Goal: Understand process/instructions: Learn how to perform a task or action

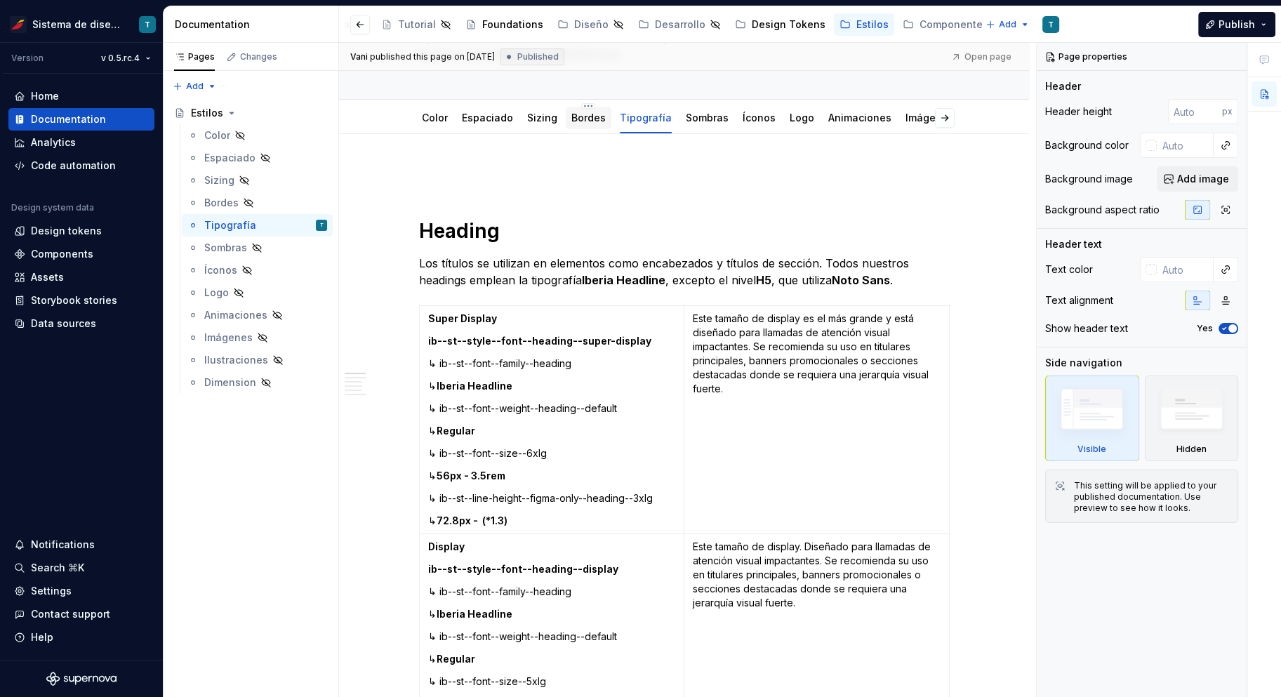
scroll to position [192, 0]
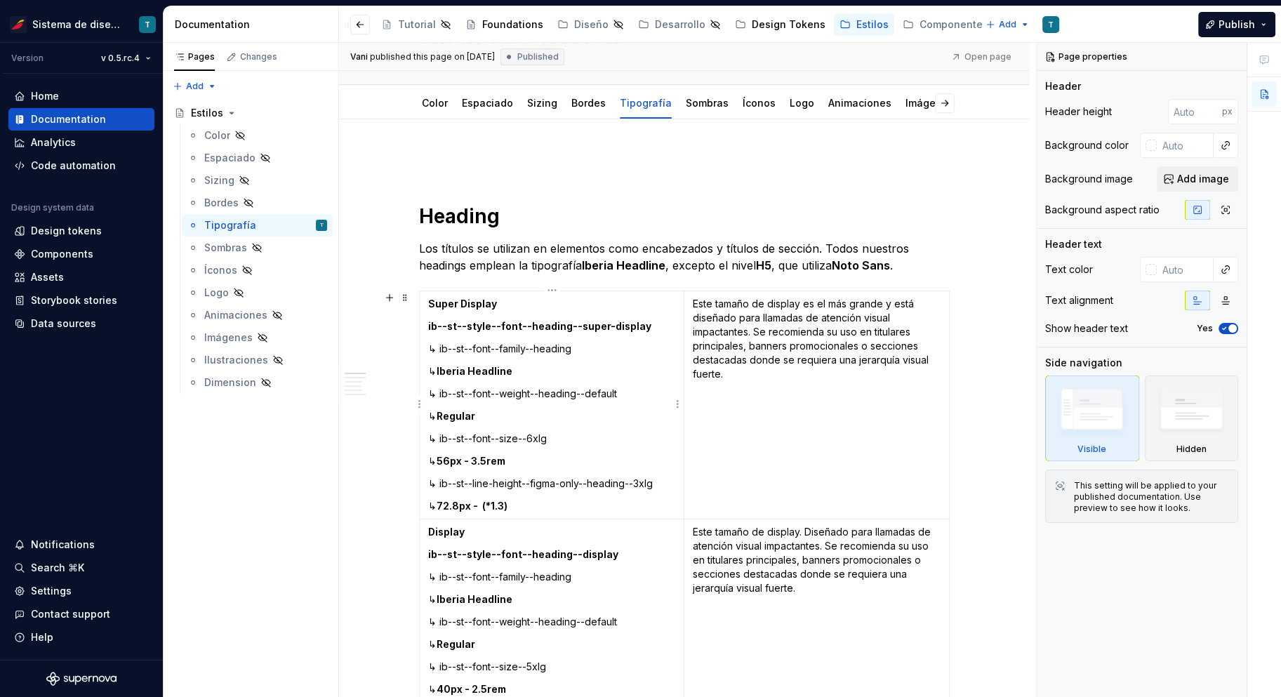
click at [603, 326] on strong "ib--st--style--font--heading--super-display" at bounding box center [539, 326] width 223 height 12
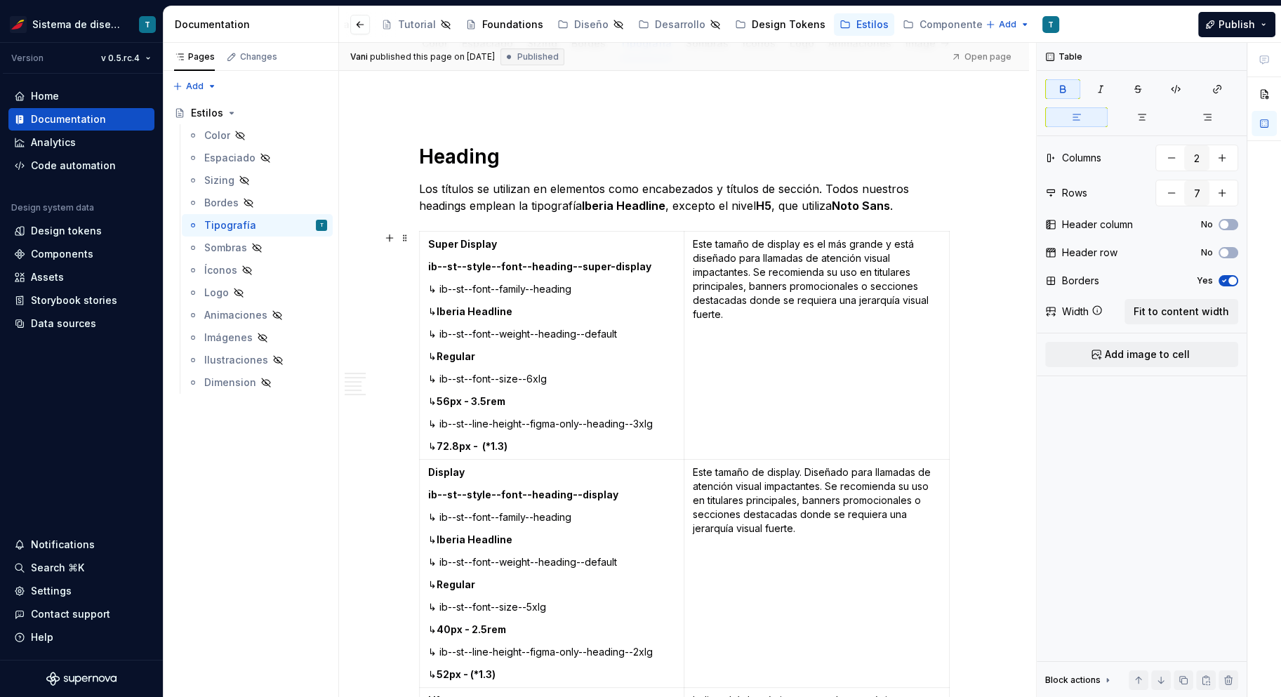
scroll to position [540, 0]
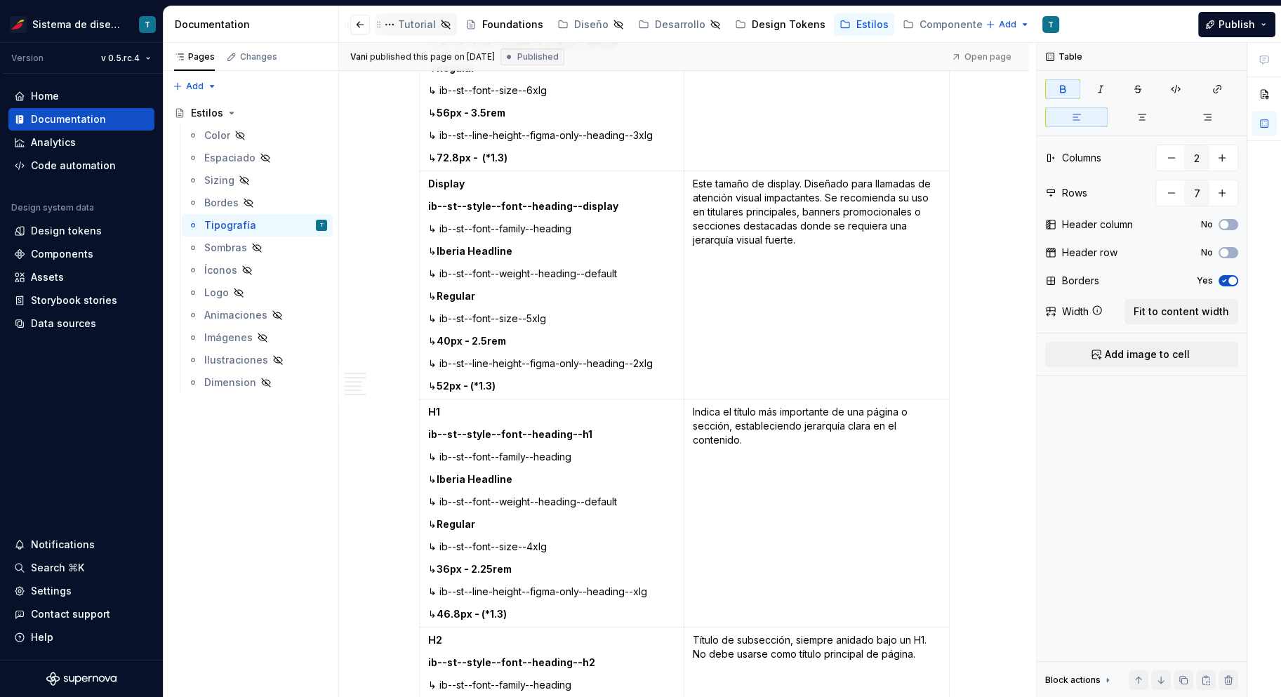
type textarea "*"
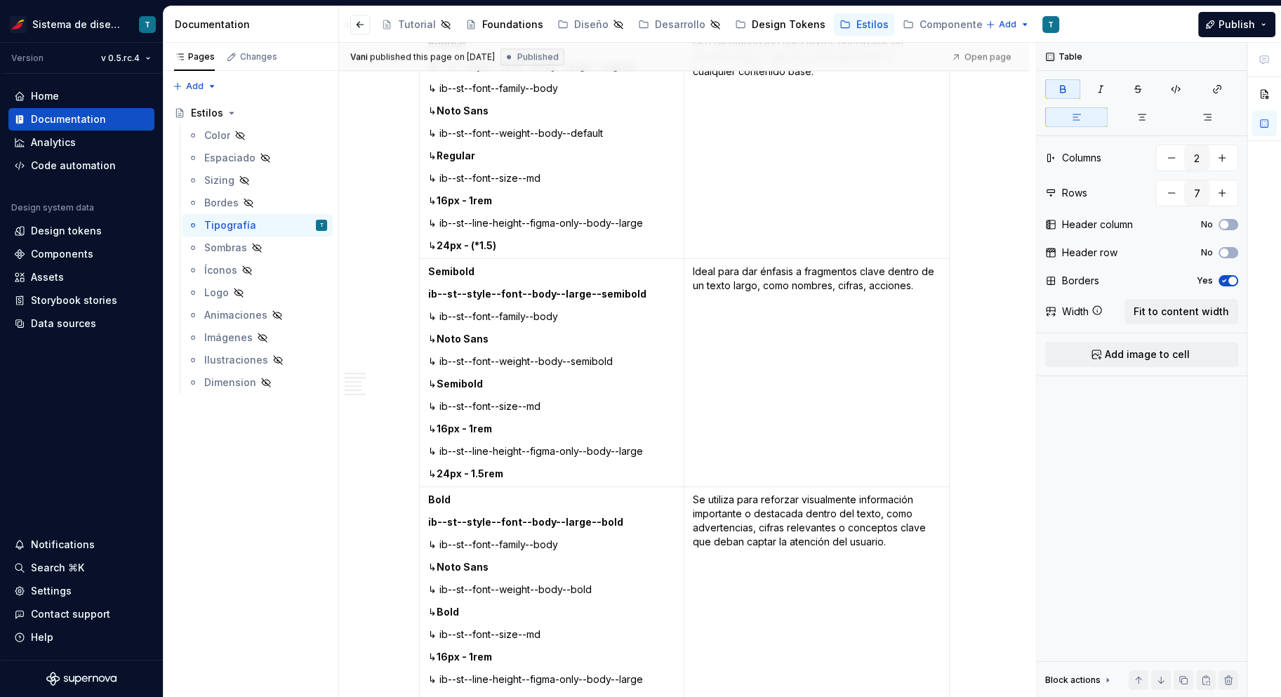
scroll to position [2259, 0]
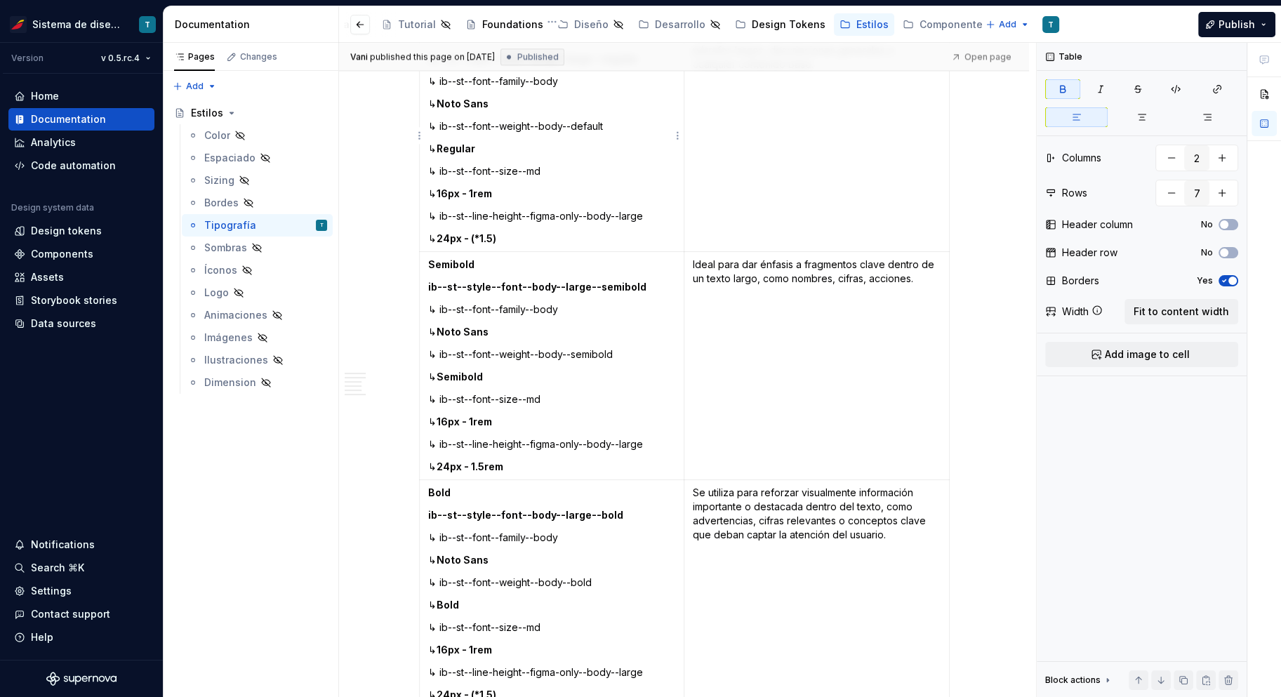
type input "3"
drag, startPoint x: 485, startPoint y: 234, endPoint x: 522, endPoint y: 237, distance: 37.3
click at [522, 237] on p "↳ 24px - (*1.5)" at bounding box center [552, 239] width 248 height 14
copy strong "(*1.5)"
click at [503, 467] on strong "24px - 1.5rem" at bounding box center [470, 466] width 67 height 12
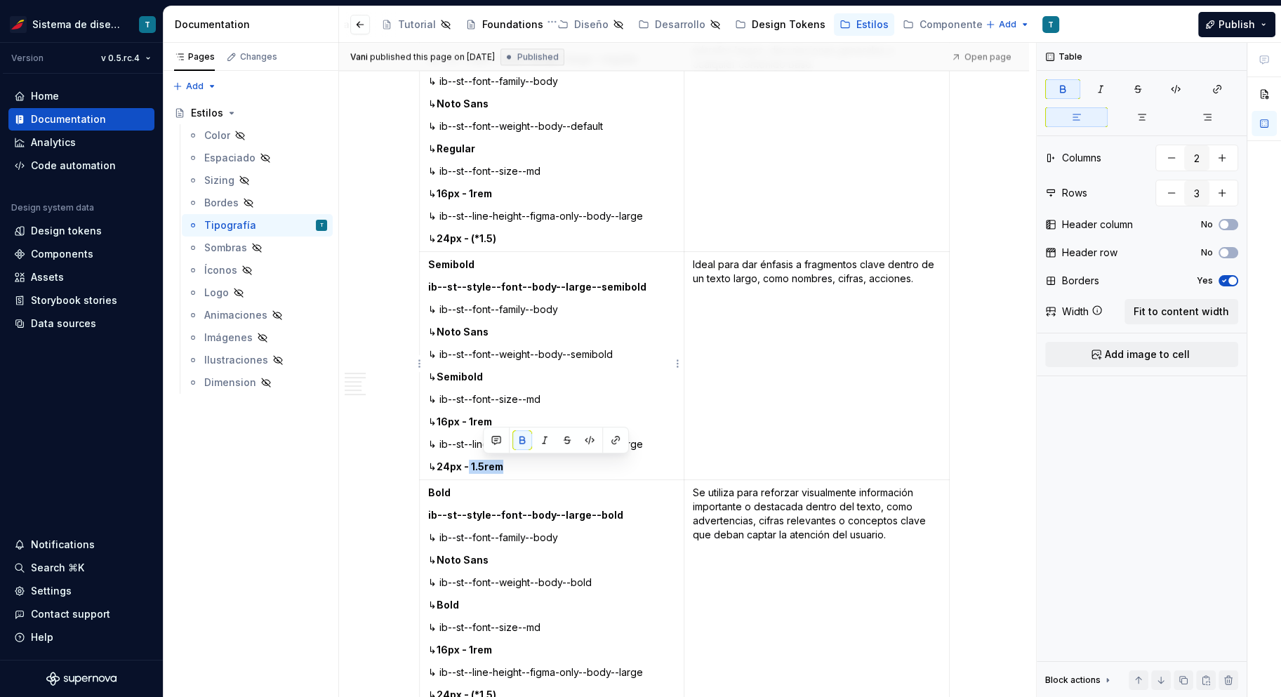
drag, startPoint x: 489, startPoint y: 463, endPoint x: 517, endPoint y: 463, distance: 28.1
click at [503, 463] on strong "24px - 1.5rem" at bounding box center [470, 466] width 67 height 12
paste div
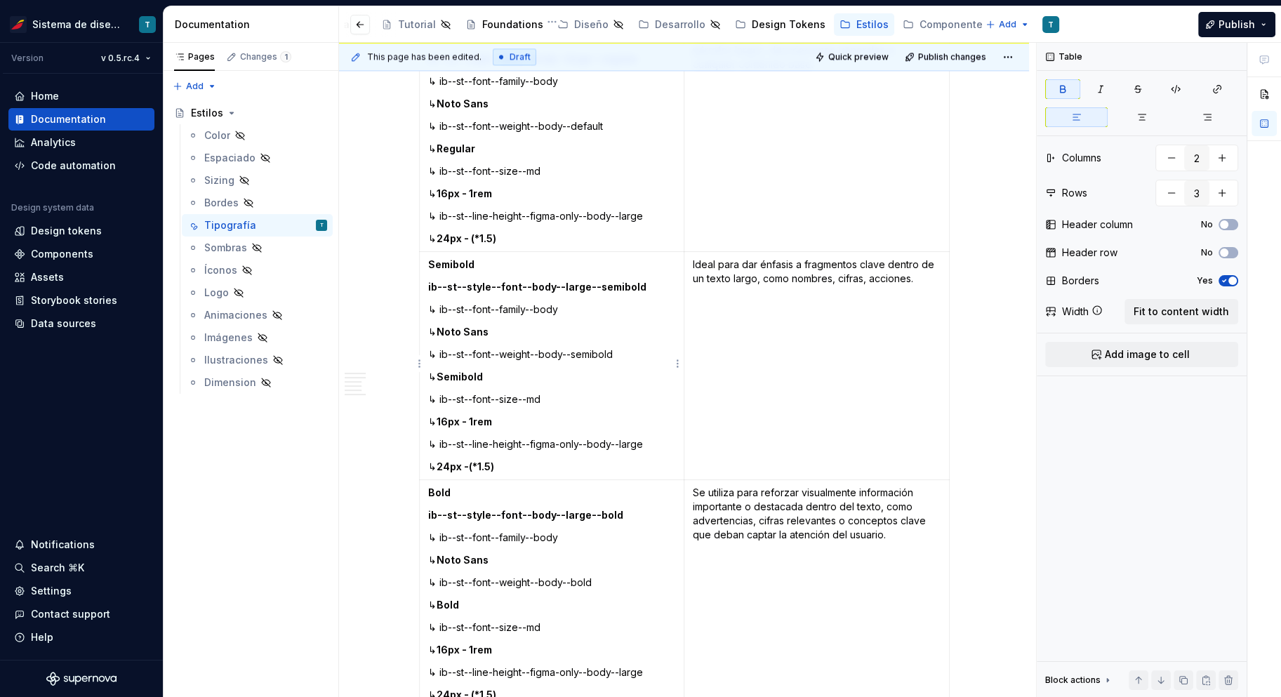
type textarea "*"
click at [484, 465] on strong "24px -(*1.5)" at bounding box center [466, 466] width 58 height 12
click at [517, 465] on p "↳ 24px - (*1.5)" at bounding box center [552, 467] width 248 height 14
click at [571, 399] on p "↳ ib--st--font--size--md" at bounding box center [552, 399] width 248 height 14
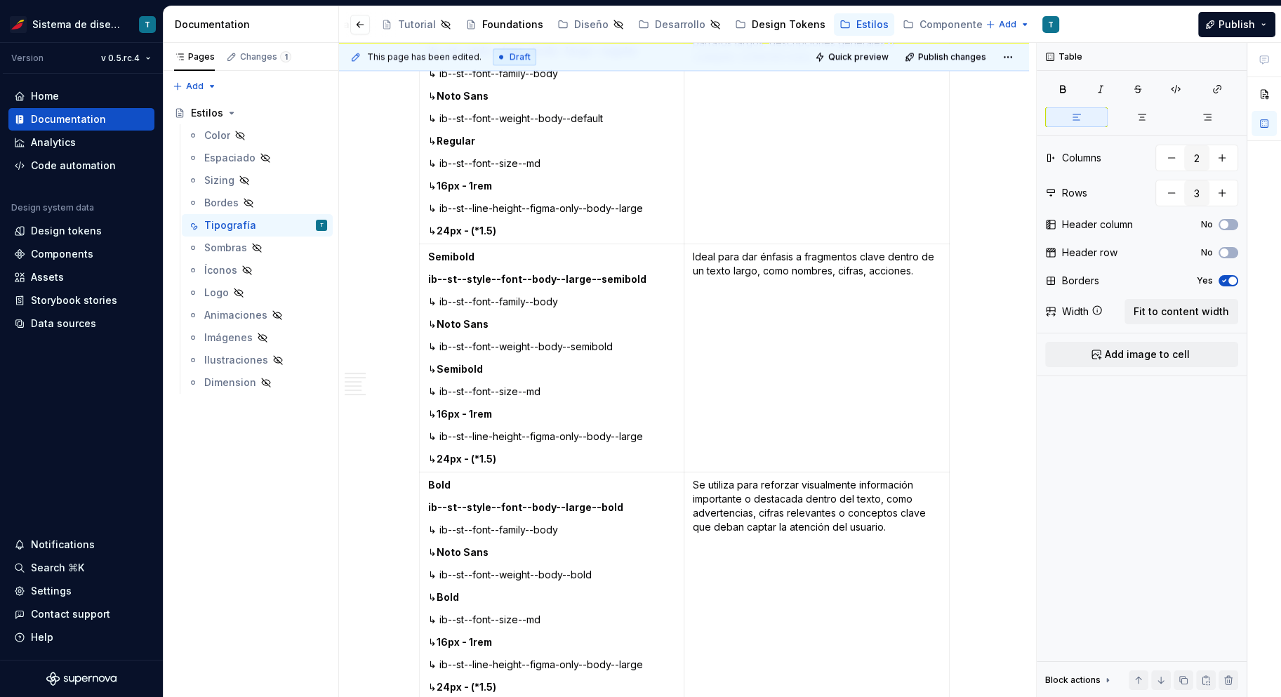
scroll to position [2280, 0]
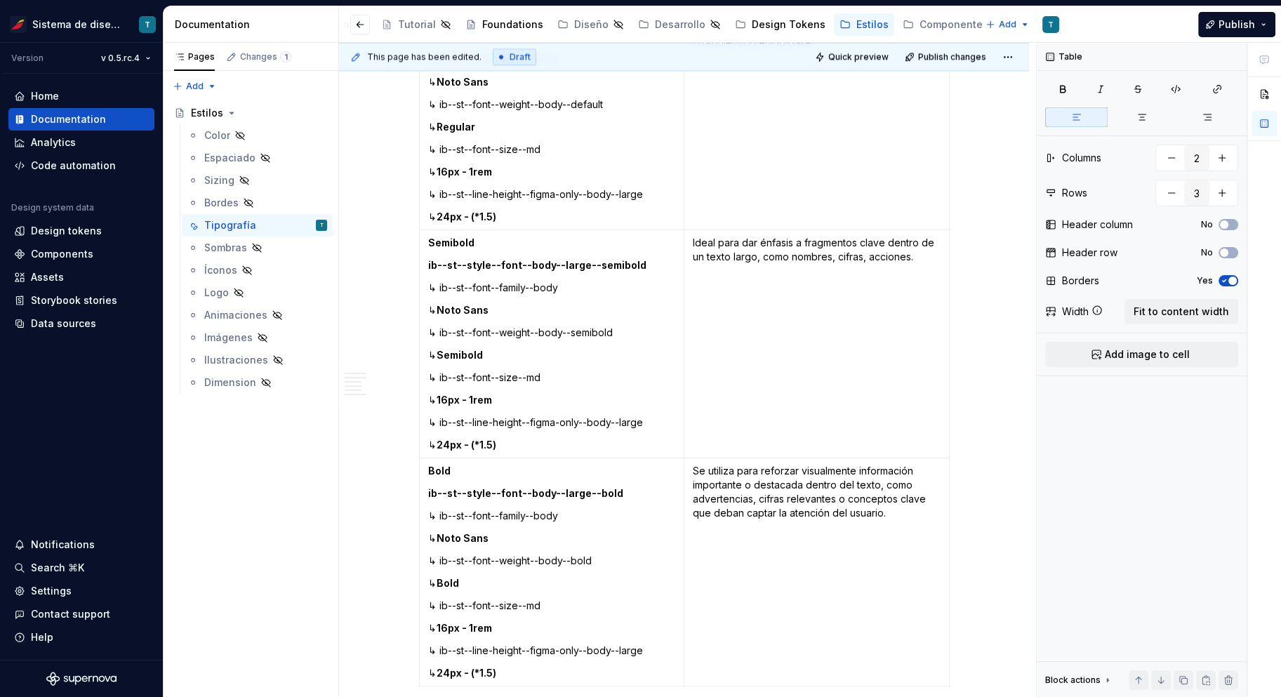
type textarea "*"
